Goal: Find specific page/section: Find specific page/section

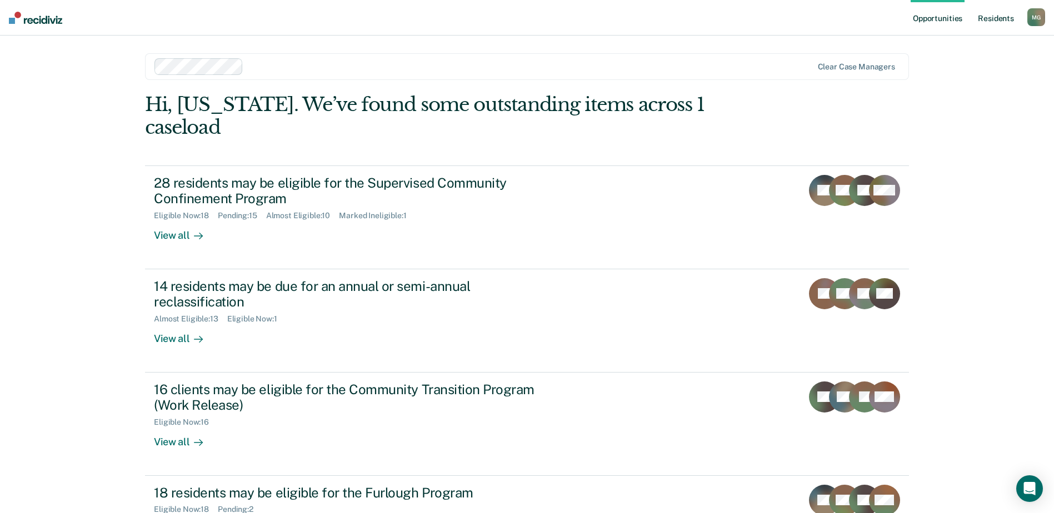
click at [990, 22] on link "Resident s" at bounding box center [996, 18] width 41 height 36
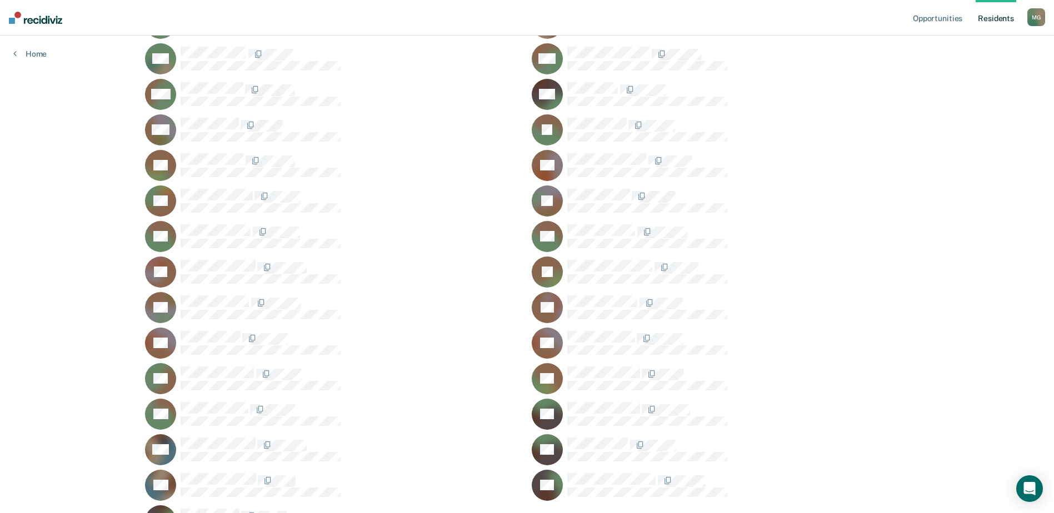
scroll to position [834, 0]
